Goal: Task Accomplishment & Management: Use online tool/utility

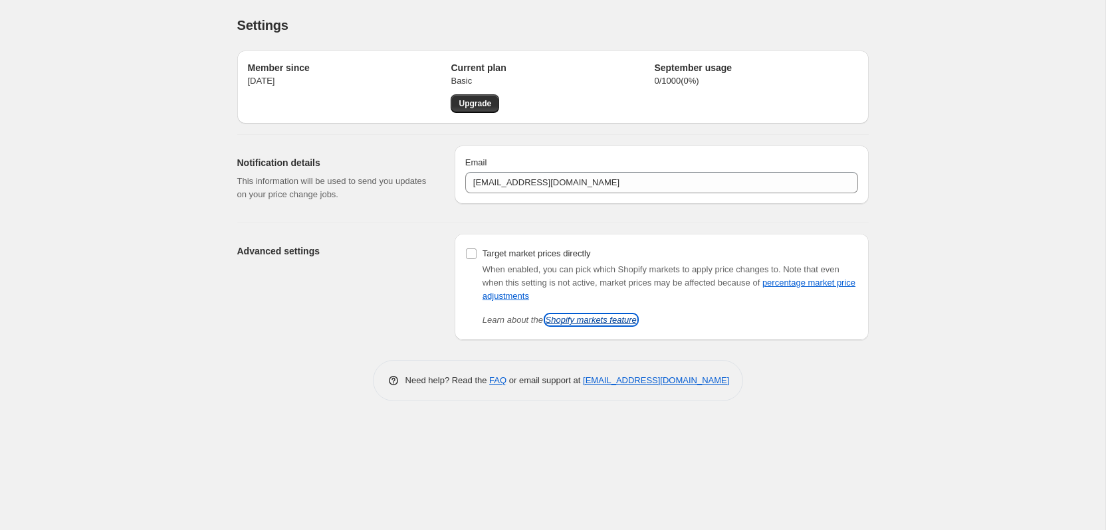
click at [588, 322] on link "Shopify markets feature" at bounding box center [591, 320] width 91 height 10
click at [122, 184] on div "Settings. This page is ready Settings Member since [DATE] Current plan Basic Up…" at bounding box center [552, 265] width 1105 height 530
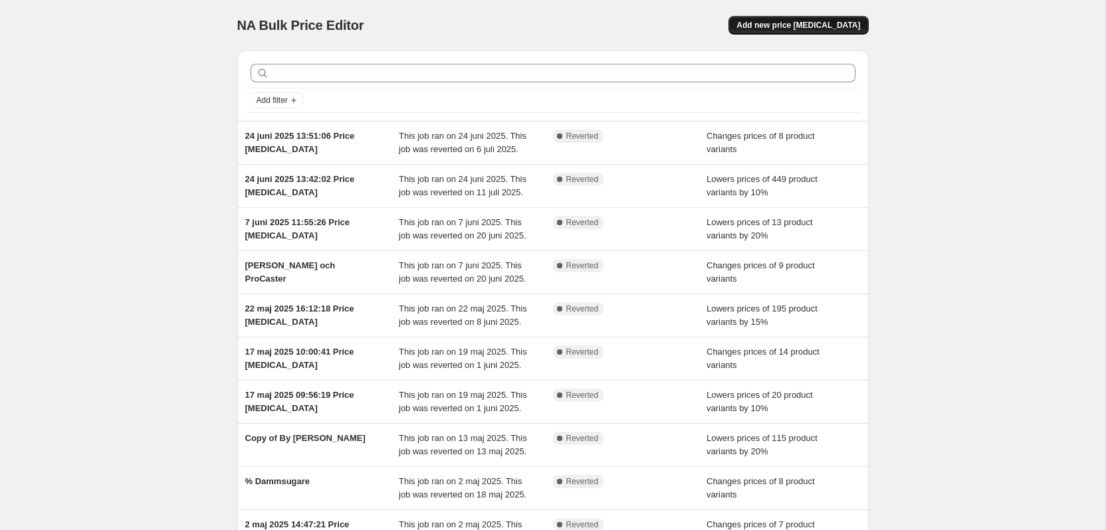
click at [831, 26] on span "Add new price [MEDICAL_DATA]" at bounding box center [799, 25] width 124 height 11
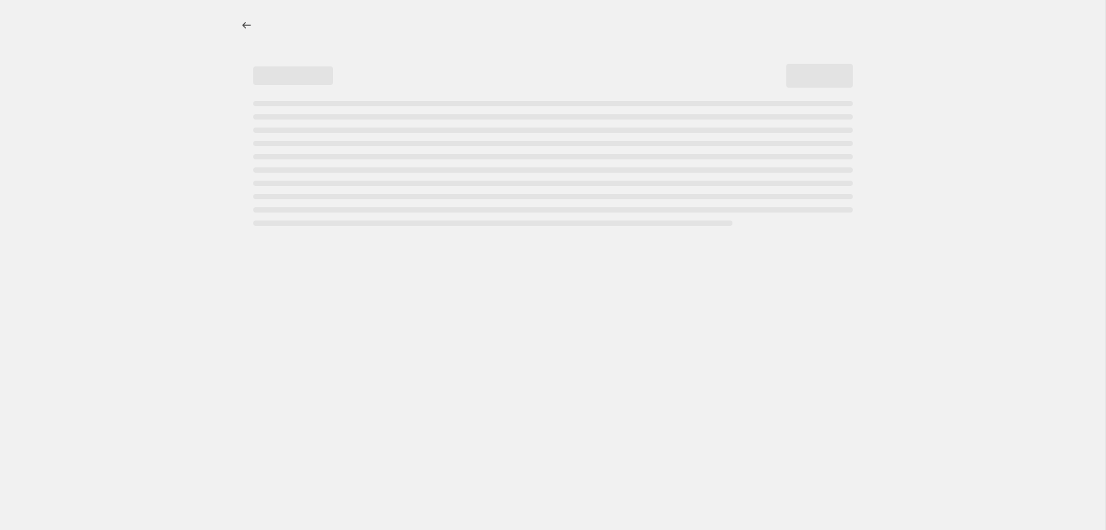
select select "percentage"
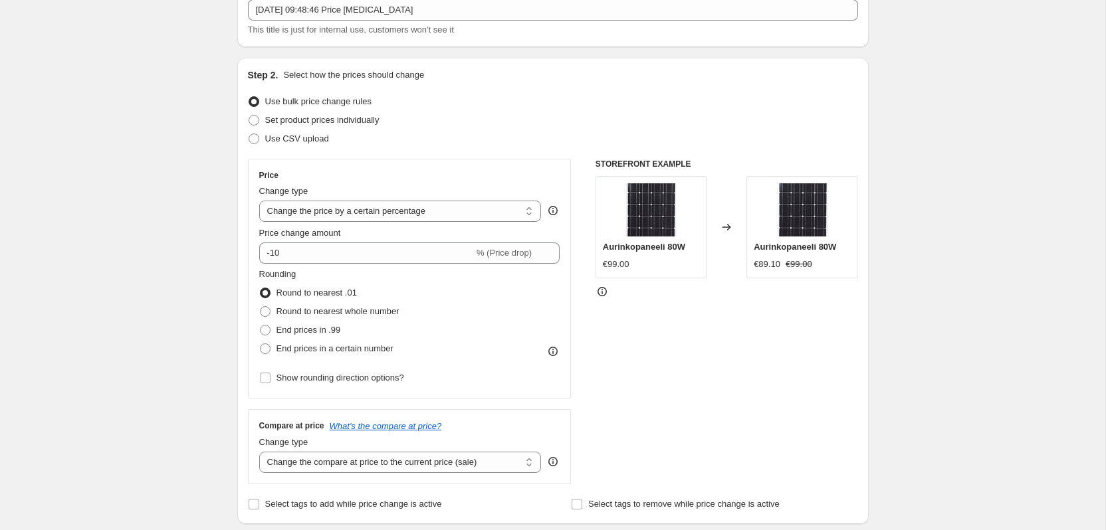
scroll to position [152, 0]
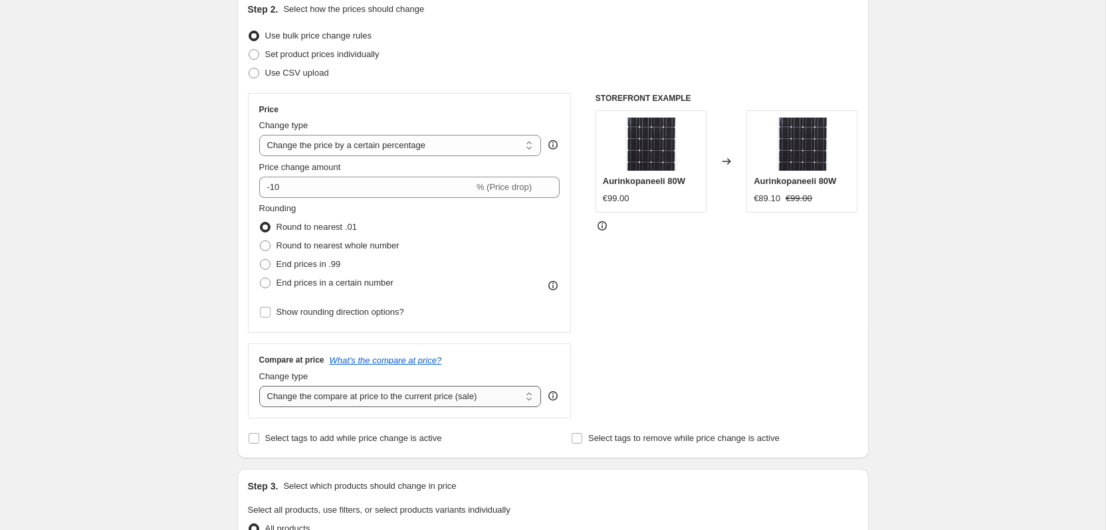
click at [354, 398] on select "Change the compare at price to the current price (sale) Change the compare at p…" at bounding box center [400, 396] width 283 height 21
click at [173, 335] on div "Create new price [MEDICAL_DATA]. This page is ready Create new price [MEDICAL_D…" at bounding box center [552, 512] width 1105 height 1329
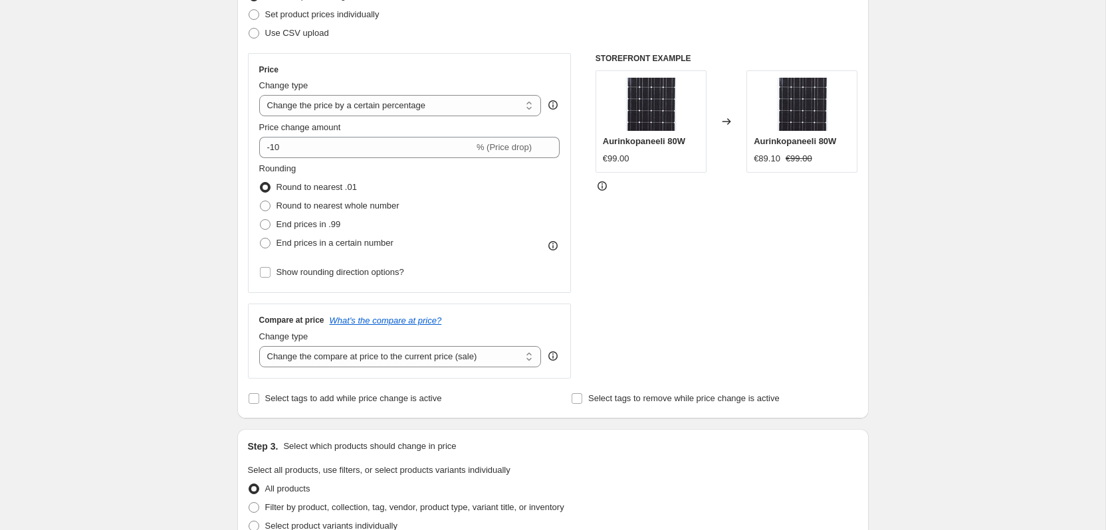
scroll to position [225, 0]
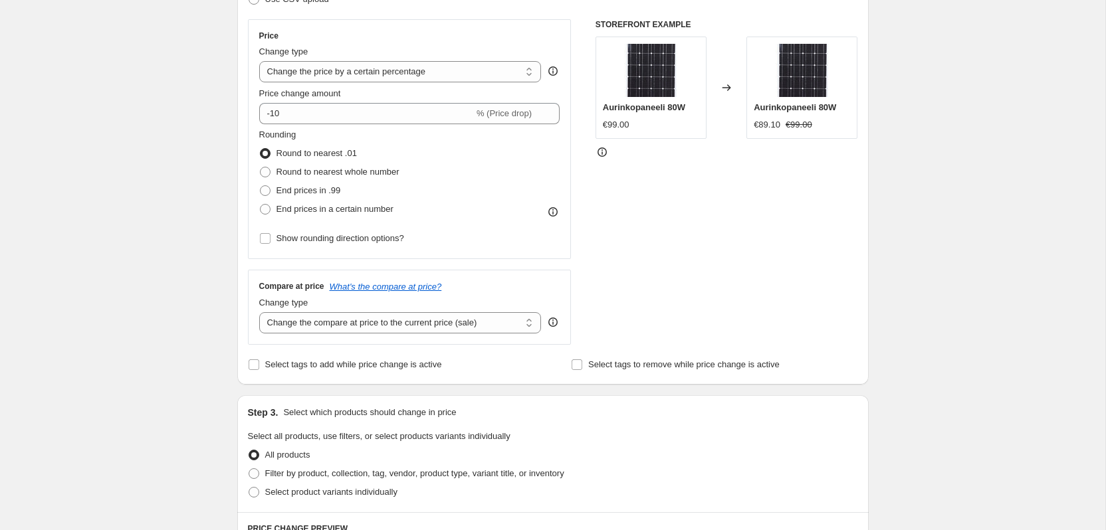
click at [299, 335] on div "Compare at price What's the compare at price? Change type Change the compare at…" at bounding box center [410, 307] width 324 height 74
click at [299, 322] on select "Change the compare at price to the current price (sale) Change the compare at p…" at bounding box center [400, 322] width 283 height 21
click at [265, 210] on span at bounding box center [265, 211] width 11 height 11
click at [261, 207] on input "End prices in a certain number" at bounding box center [260, 206] width 1 height 1
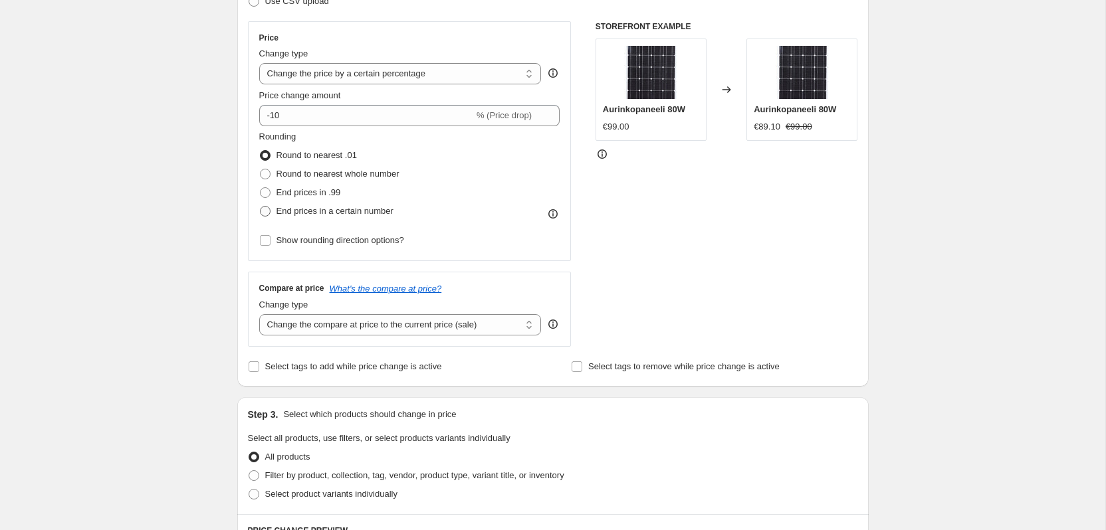
radio input "true"
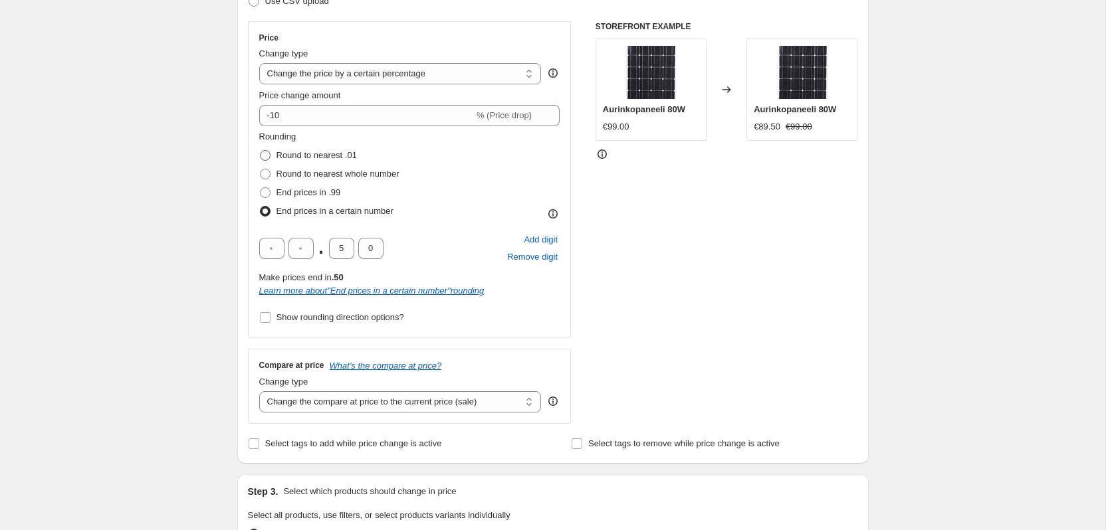
click at [269, 154] on span at bounding box center [265, 155] width 11 height 11
click at [261, 151] on input "Round to nearest .01" at bounding box center [260, 150] width 1 height 1
radio input "true"
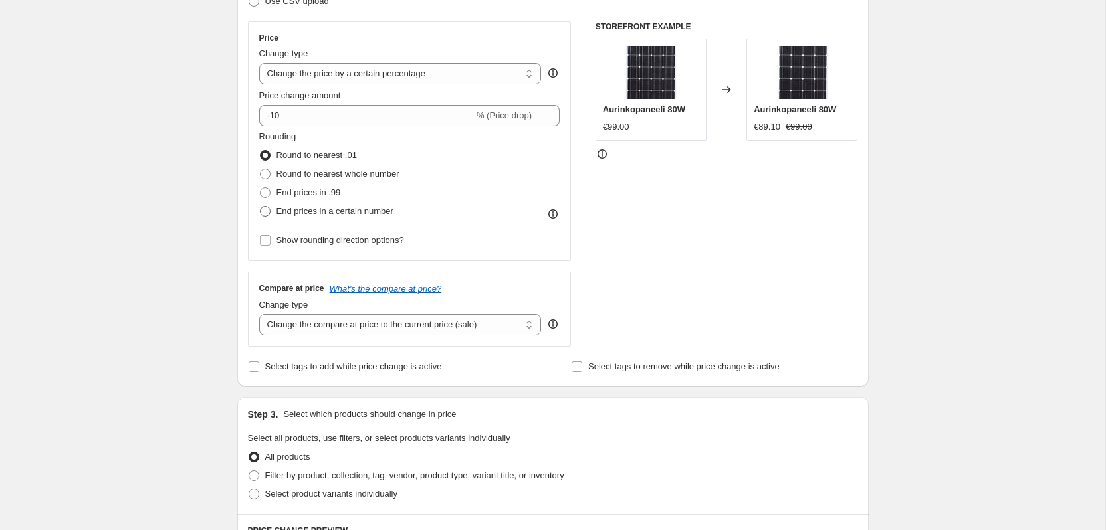
click at [263, 207] on span at bounding box center [265, 211] width 11 height 11
click at [261, 207] on input "End prices in a certain number" at bounding box center [260, 206] width 1 height 1
radio input "true"
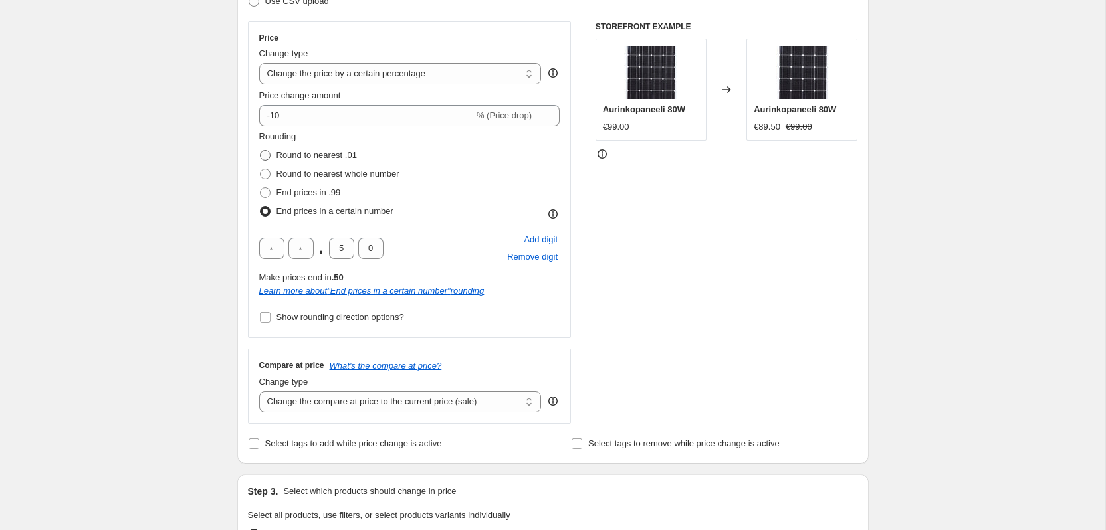
click at [269, 156] on span at bounding box center [265, 155] width 11 height 11
click at [261, 151] on input "Round to nearest .01" at bounding box center [260, 150] width 1 height 1
radio input "true"
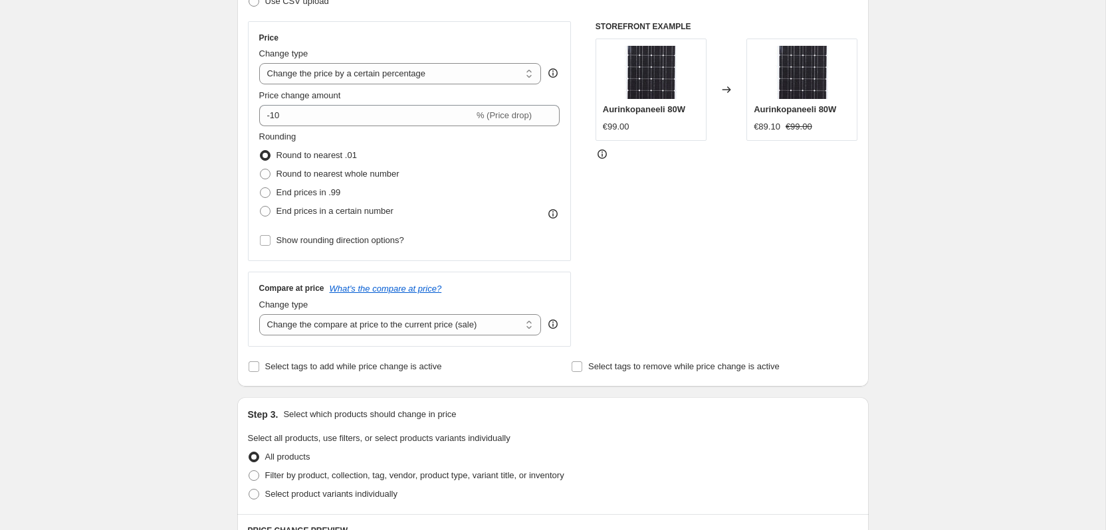
click at [207, 207] on div "Create new price [MEDICAL_DATA]. This page is ready Create new price [MEDICAL_D…" at bounding box center [552, 441] width 1105 height 1329
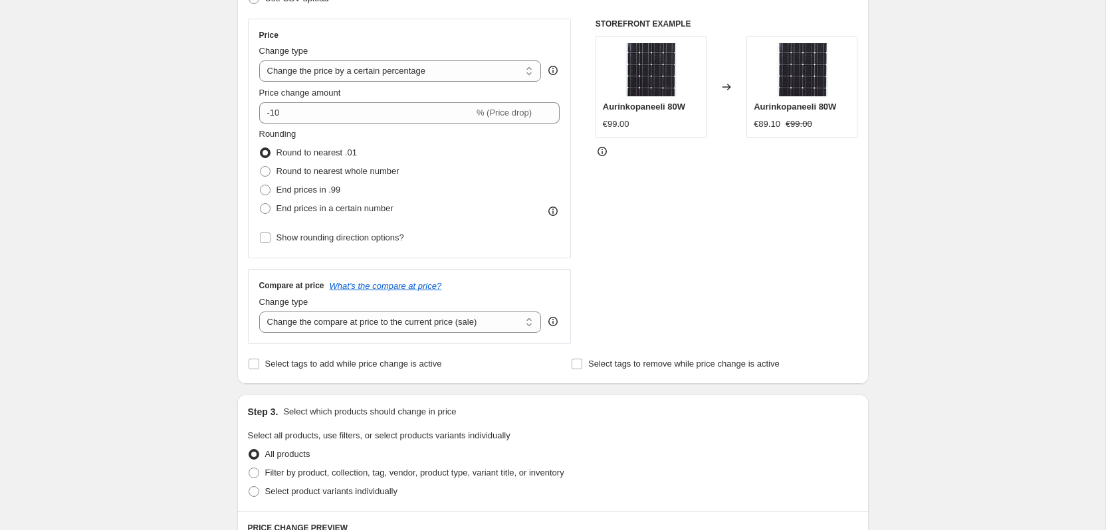
scroll to position [0, 0]
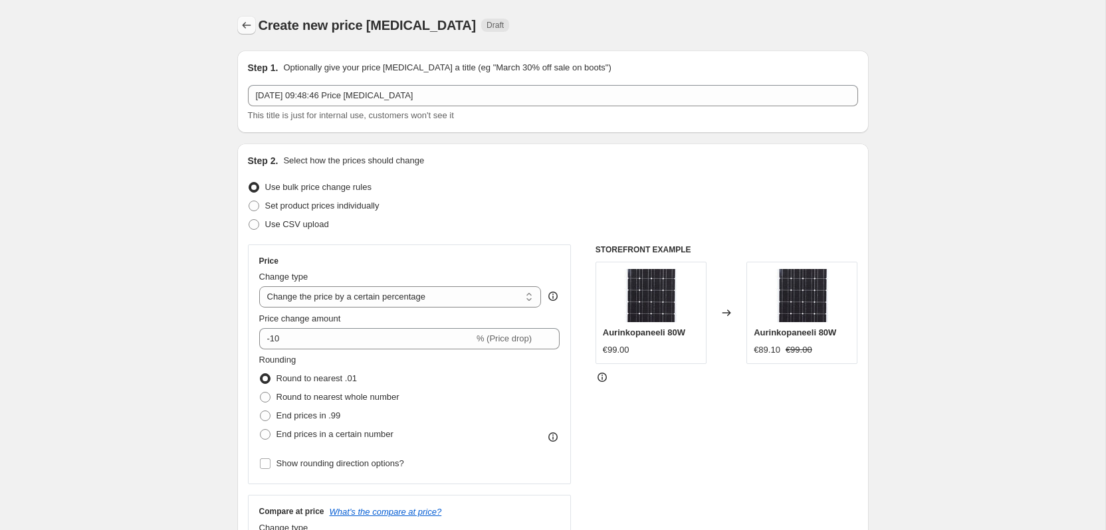
click at [245, 21] on icon "Price change jobs" at bounding box center [246, 25] width 13 height 13
